Goal: Navigation & Orientation: Find specific page/section

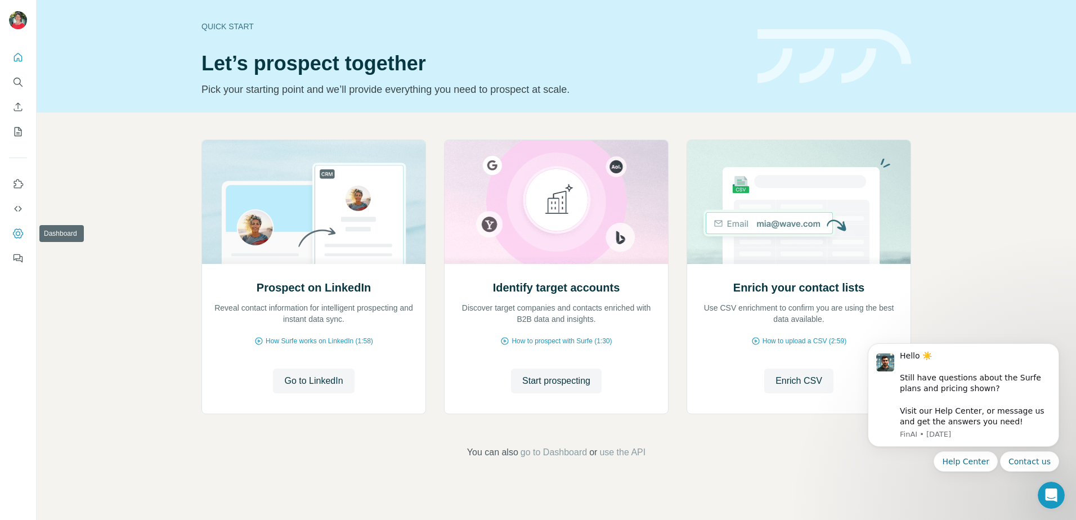
click at [20, 232] on icon "Dashboard" at bounding box center [17, 233] width 11 height 11
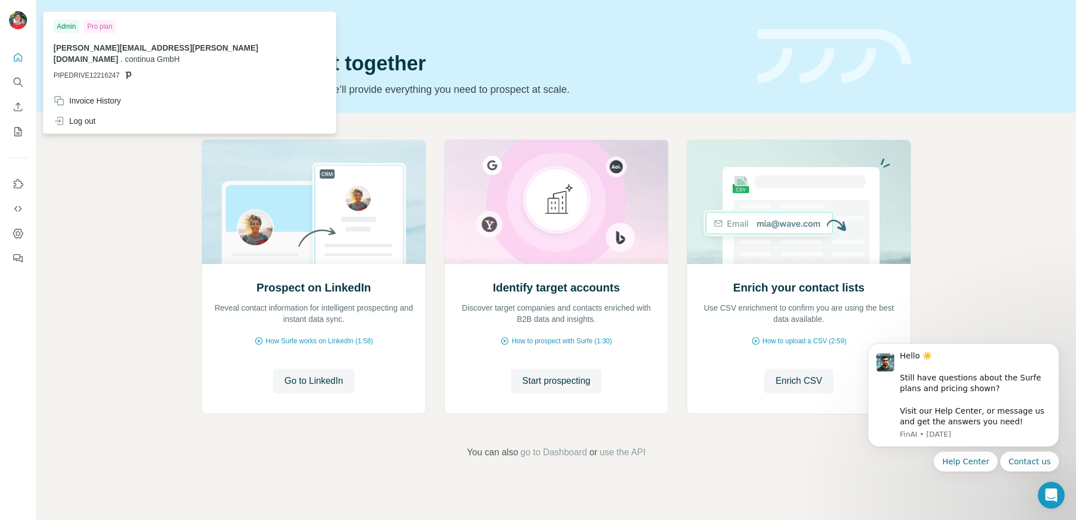
click at [17, 23] on img at bounding box center [18, 20] width 18 height 18
click at [116, 95] on div "Invoice History" at bounding box center [87, 100] width 68 height 11
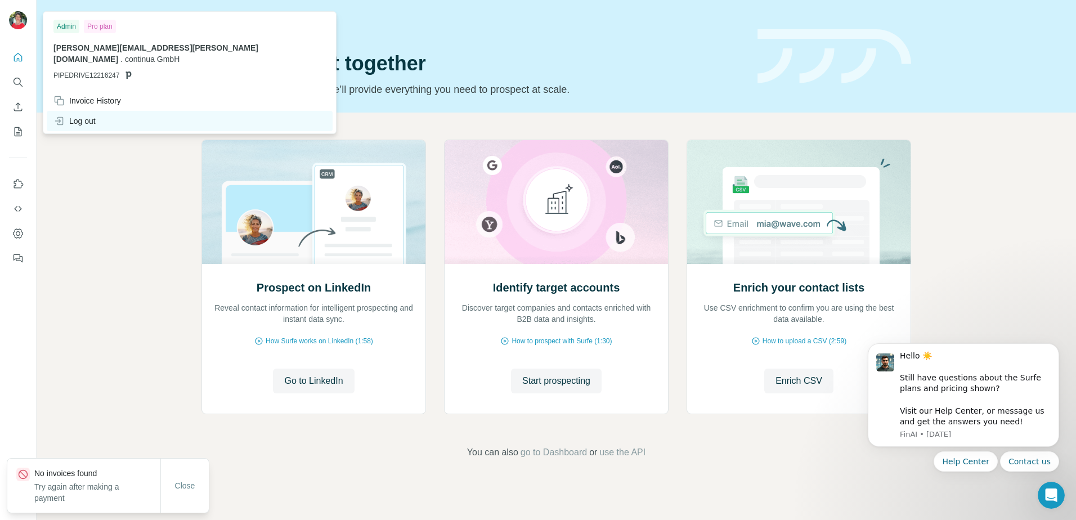
click at [82, 115] on div "Log out" at bounding box center [74, 120] width 42 height 11
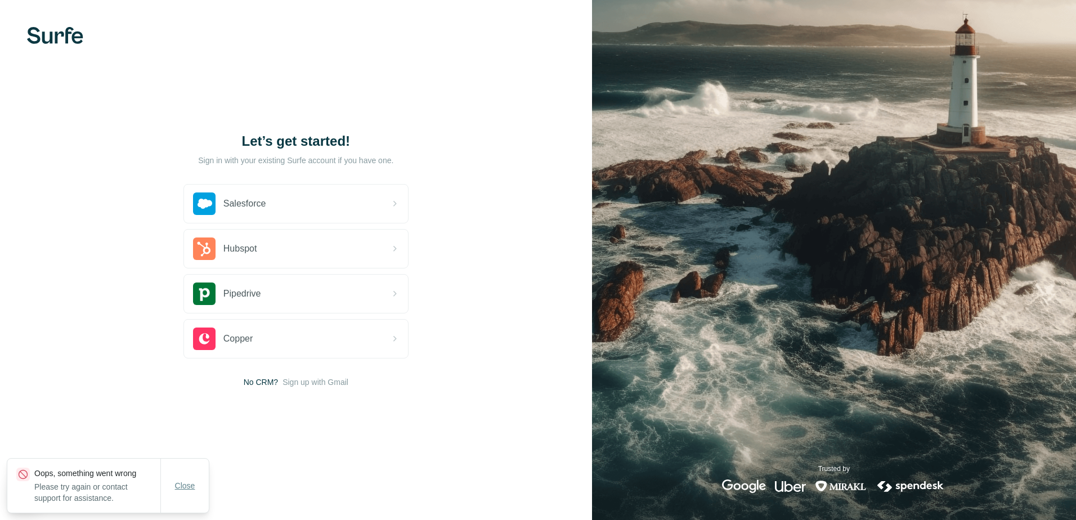
click at [190, 487] on span "Close" at bounding box center [185, 485] width 20 height 11
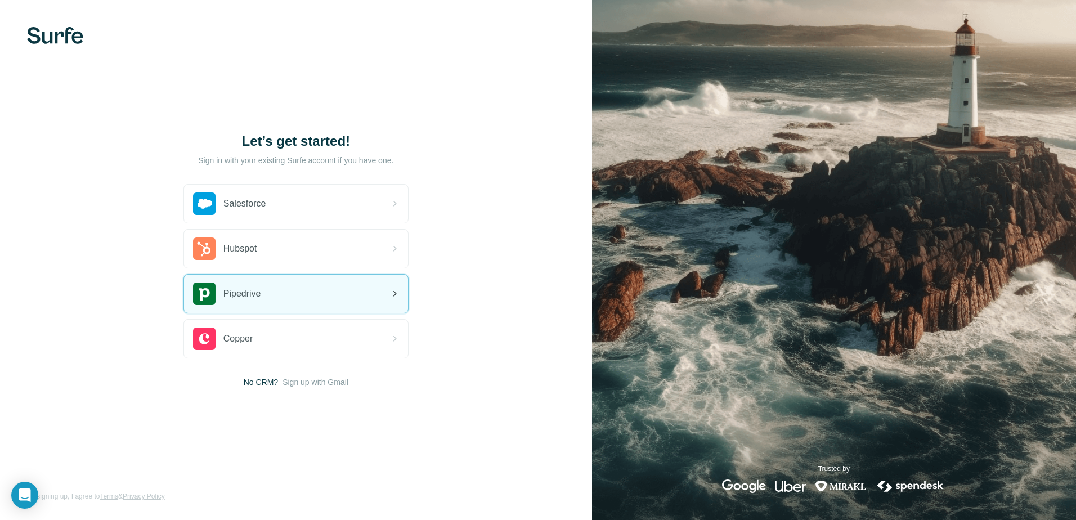
click at [392, 296] on icon at bounding box center [395, 294] width 14 height 14
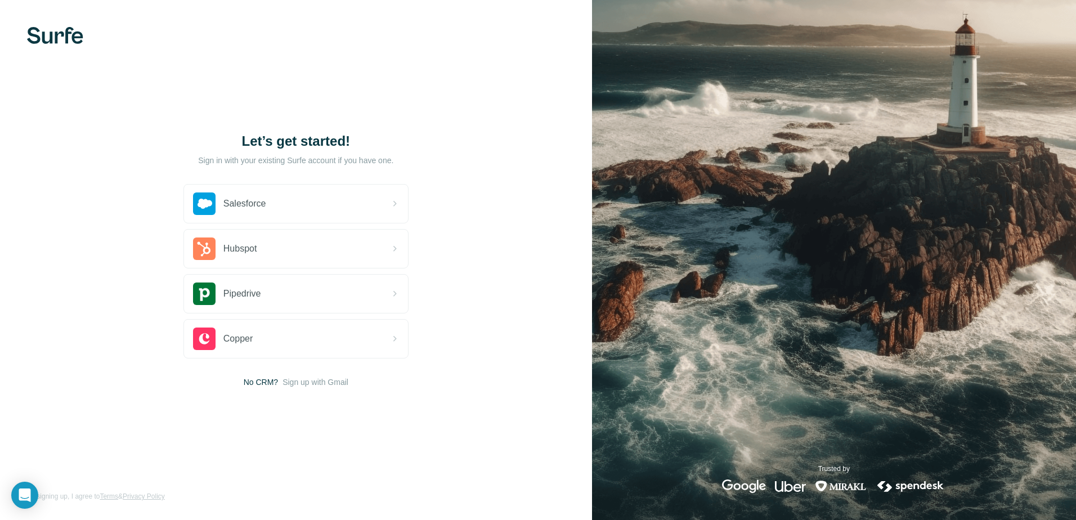
click at [53, 35] on img at bounding box center [55, 35] width 56 height 17
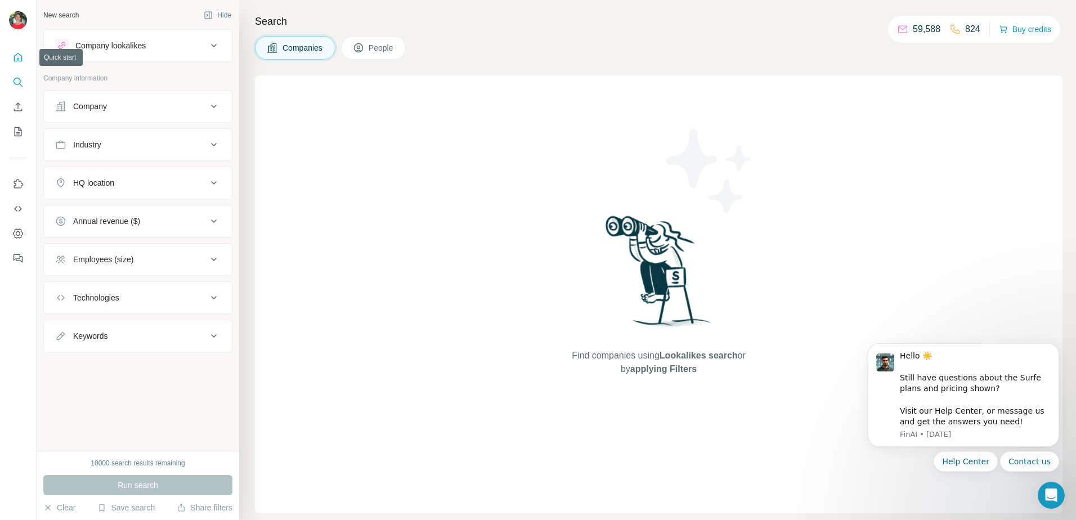
click at [18, 56] on icon "Quick start" at bounding box center [17, 57] width 11 height 11
